Goal: Task Accomplishment & Management: Complete application form

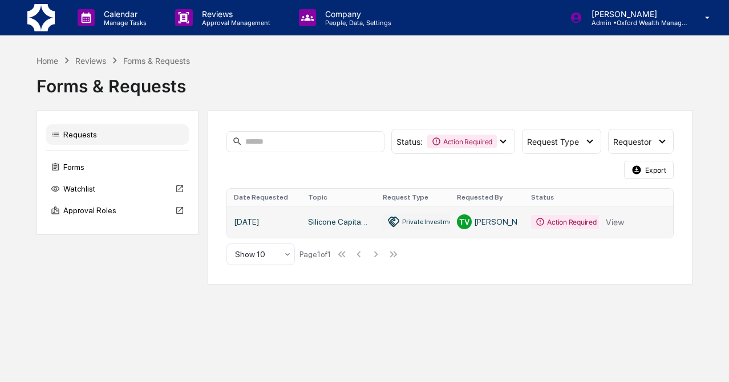
click at [317, 225] on link at bounding box center [450, 222] width 446 height 32
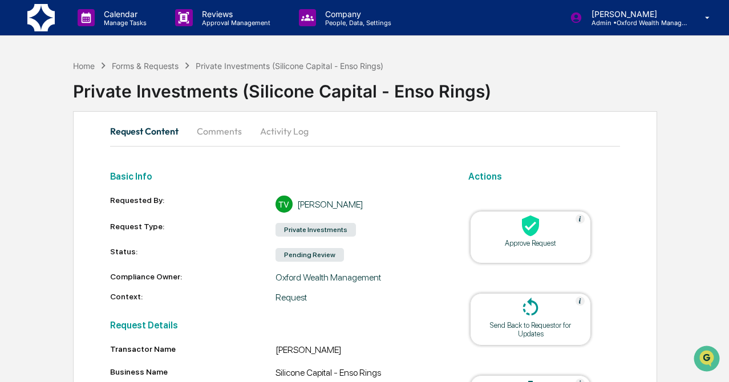
click at [159, 133] on button "Request Content" at bounding box center [149, 130] width 78 height 27
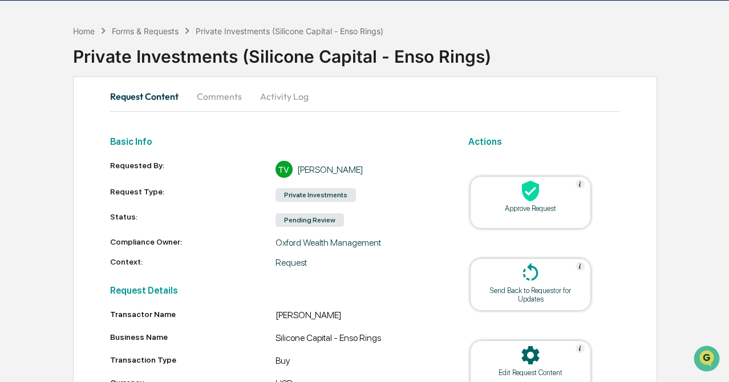
scroll to position [45, 0]
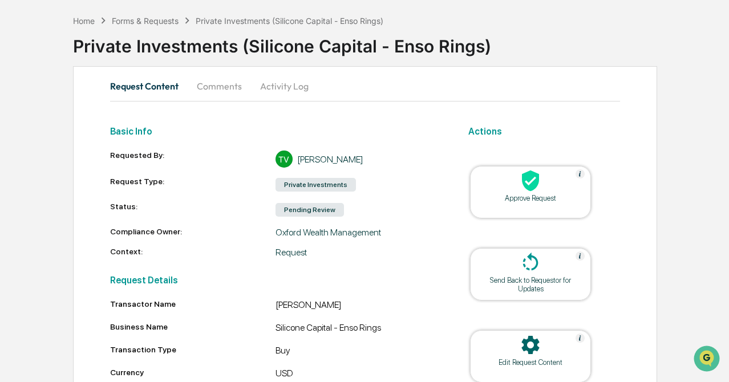
click at [248, 83] on button "Comments" at bounding box center [219, 85] width 63 height 27
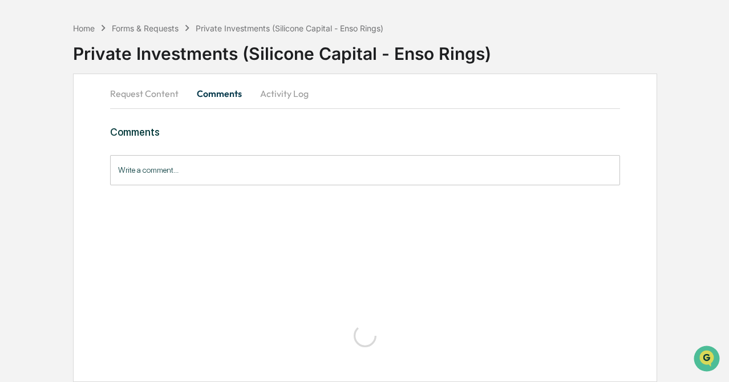
scroll to position [0, 0]
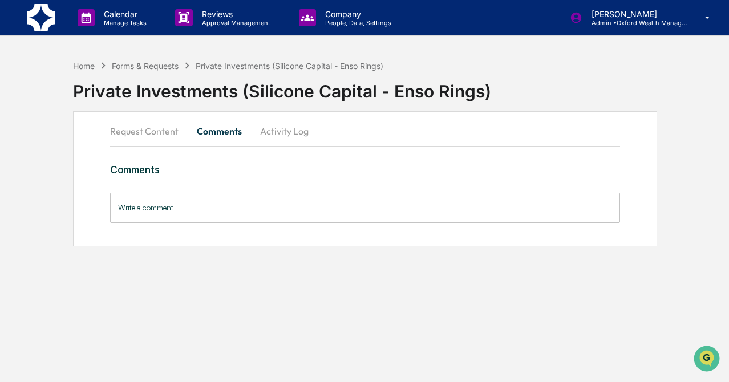
click at [268, 137] on button "Activity Log" at bounding box center [284, 130] width 67 height 27
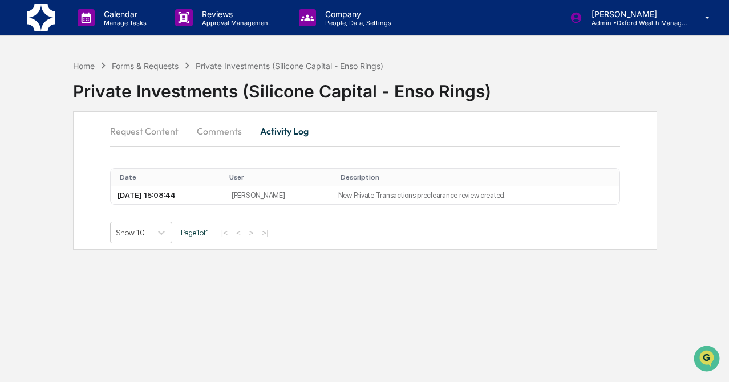
click at [86, 64] on div "Home" at bounding box center [84, 66] width 22 height 10
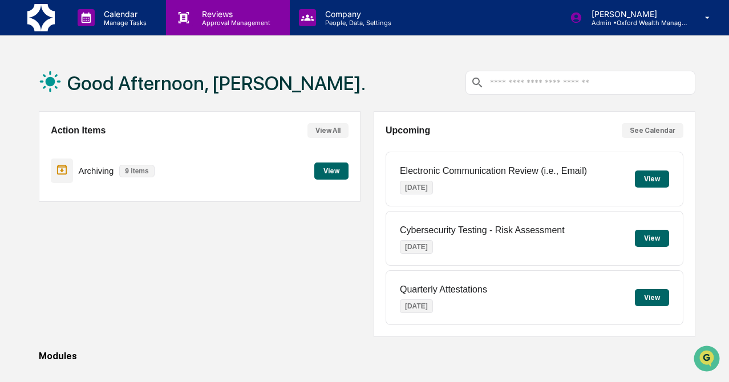
click at [232, 21] on p "Approval Management" at bounding box center [234, 23] width 83 height 8
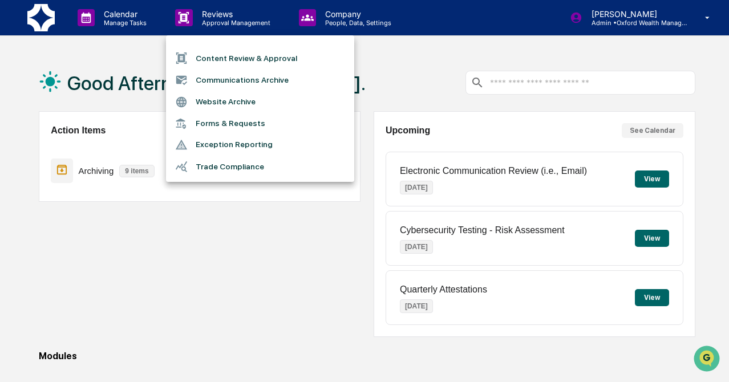
click at [153, 233] on div at bounding box center [364, 191] width 729 height 382
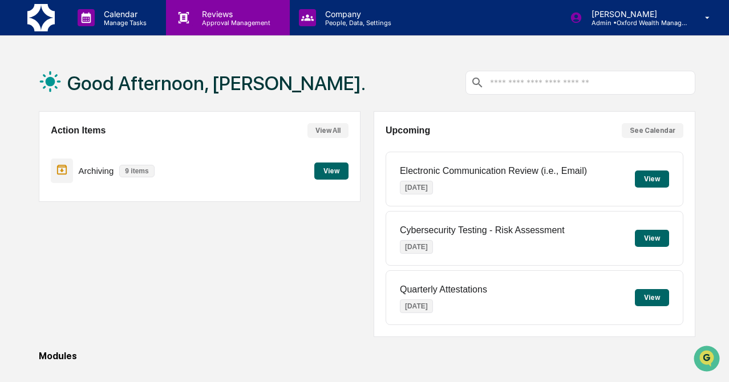
click at [221, 17] on p "Reviews" at bounding box center [234, 14] width 83 height 10
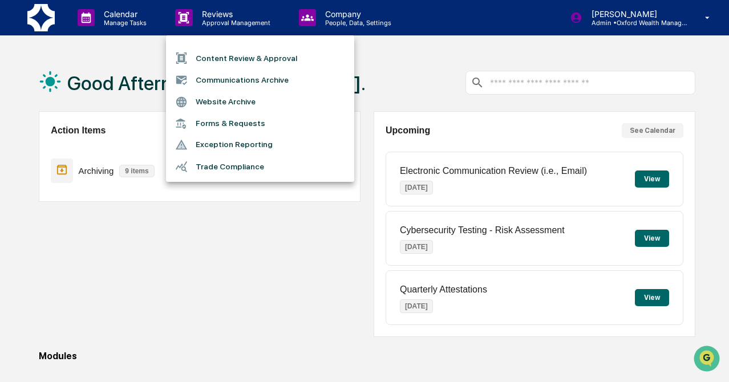
click at [222, 123] on li "Forms & Requests" at bounding box center [260, 123] width 188 height 21
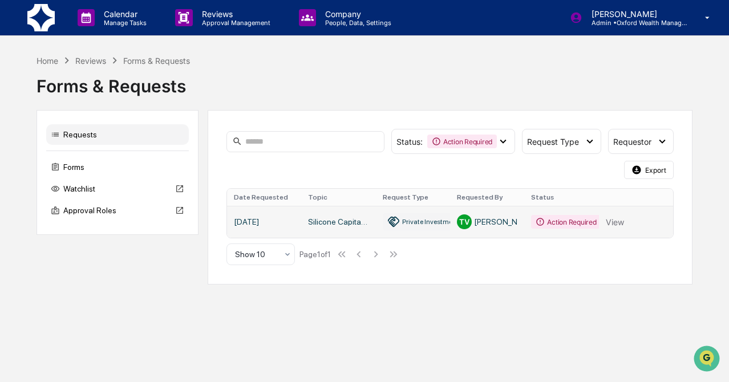
click at [309, 218] on link at bounding box center [450, 222] width 446 height 32
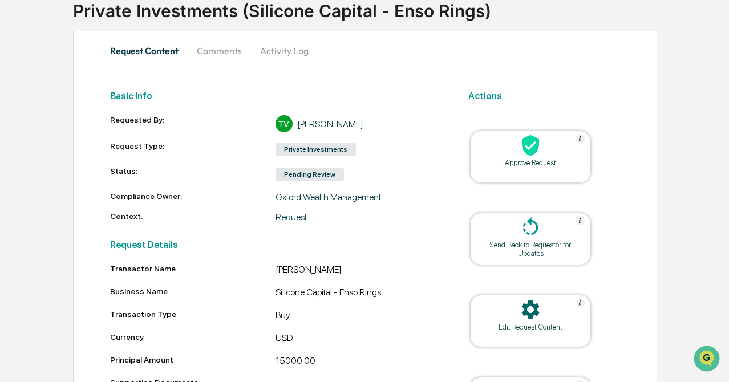
scroll to position [88, 0]
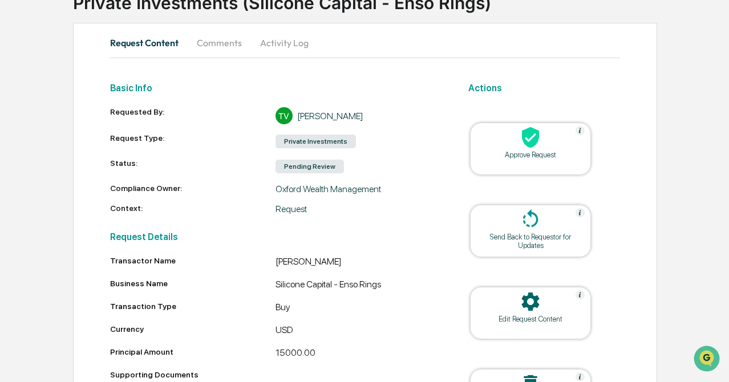
click at [522, 163] on div "Approve Request" at bounding box center [530, 149] width 121 height 52
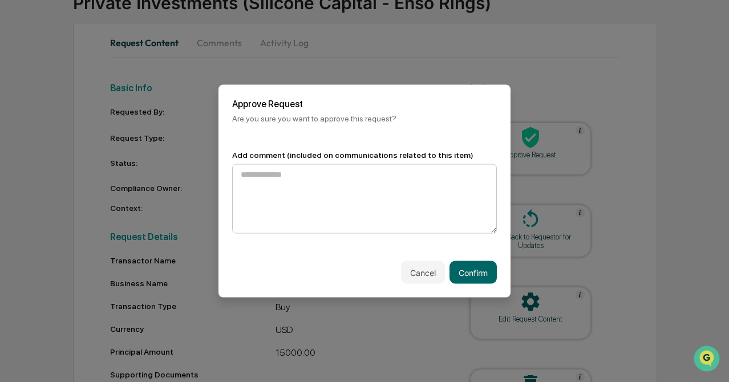
click at [419, 206] on textarea at bounding box center [364, 199] width 265 height 70
type textarea "*"
type textarea "**********"
click at [481, 269] on button "Confirm" at bounding box center [472, 272] width 47 height 23
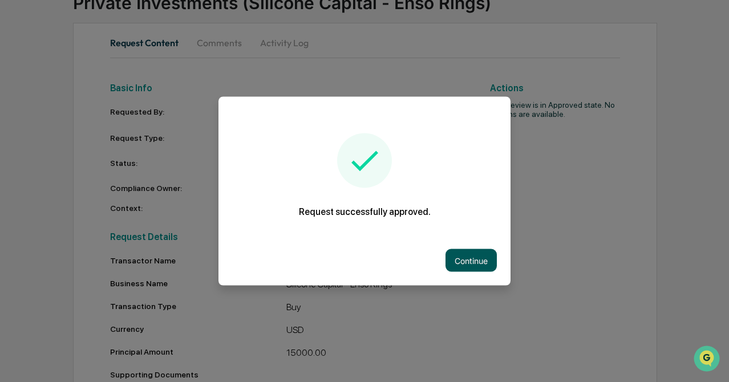
click at [484, 254] on button "Continue" at bounding box center [470, 260] width 51 height 23
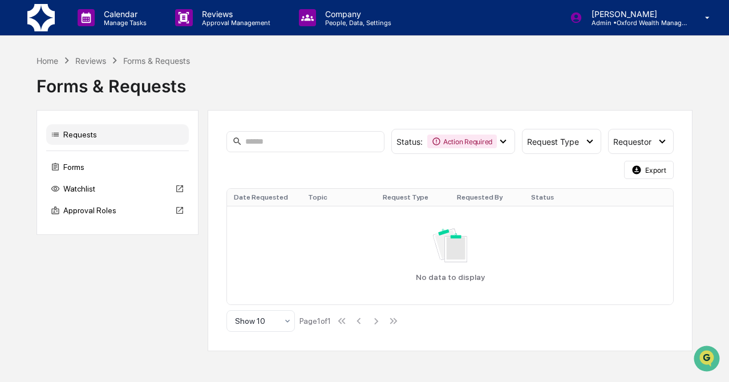
click at [44, 26] on img at bounding box center [40, 17] width 27 height 27
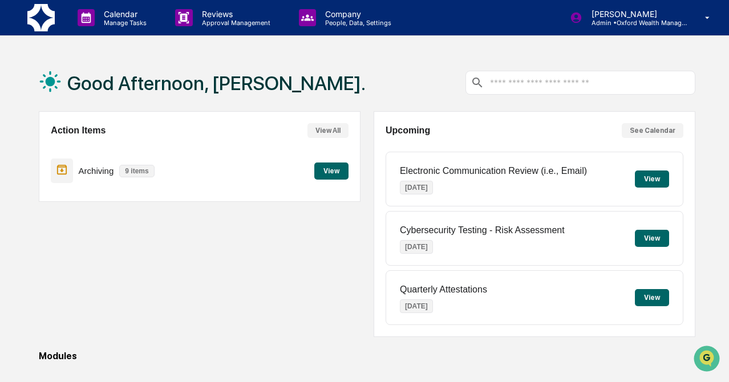
click at [335, 168] on button "View" at bounding box center [331, 171] width 34 height 17
